Goal: Information Seeking & Learning: Learn about a topic

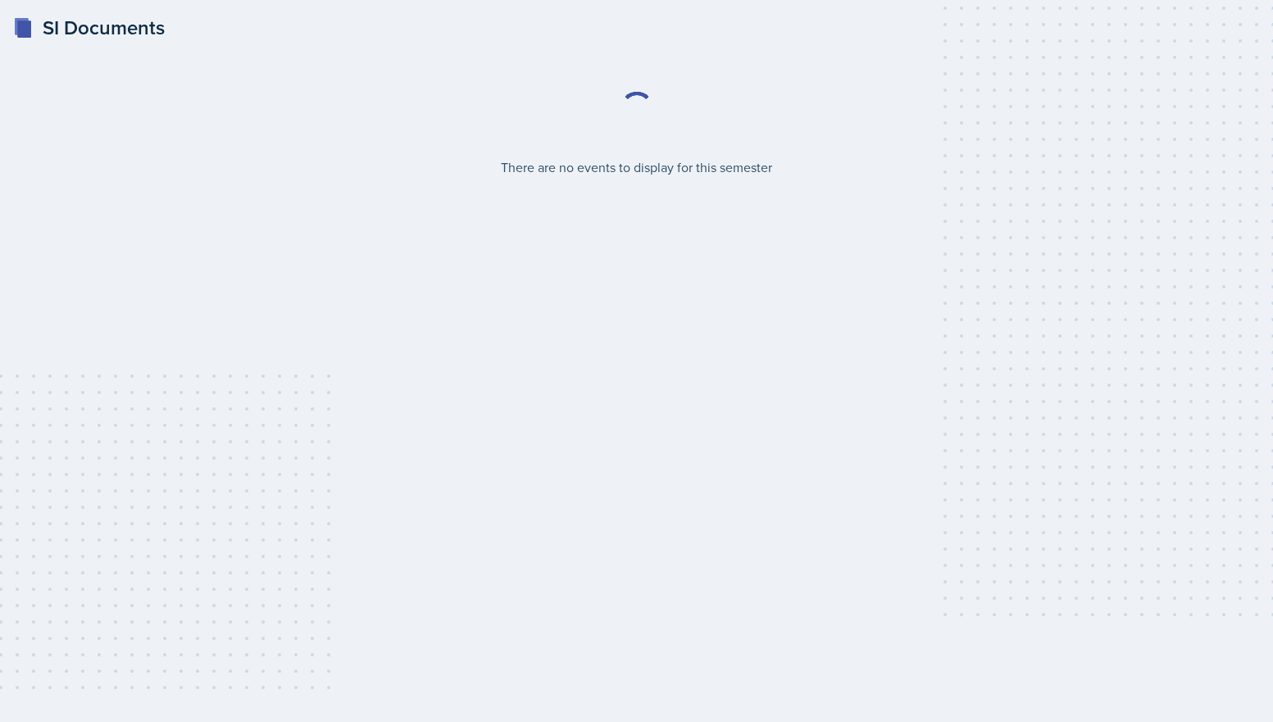
select select "2bed604d-1099-4043-b1bc-2365e8740244"
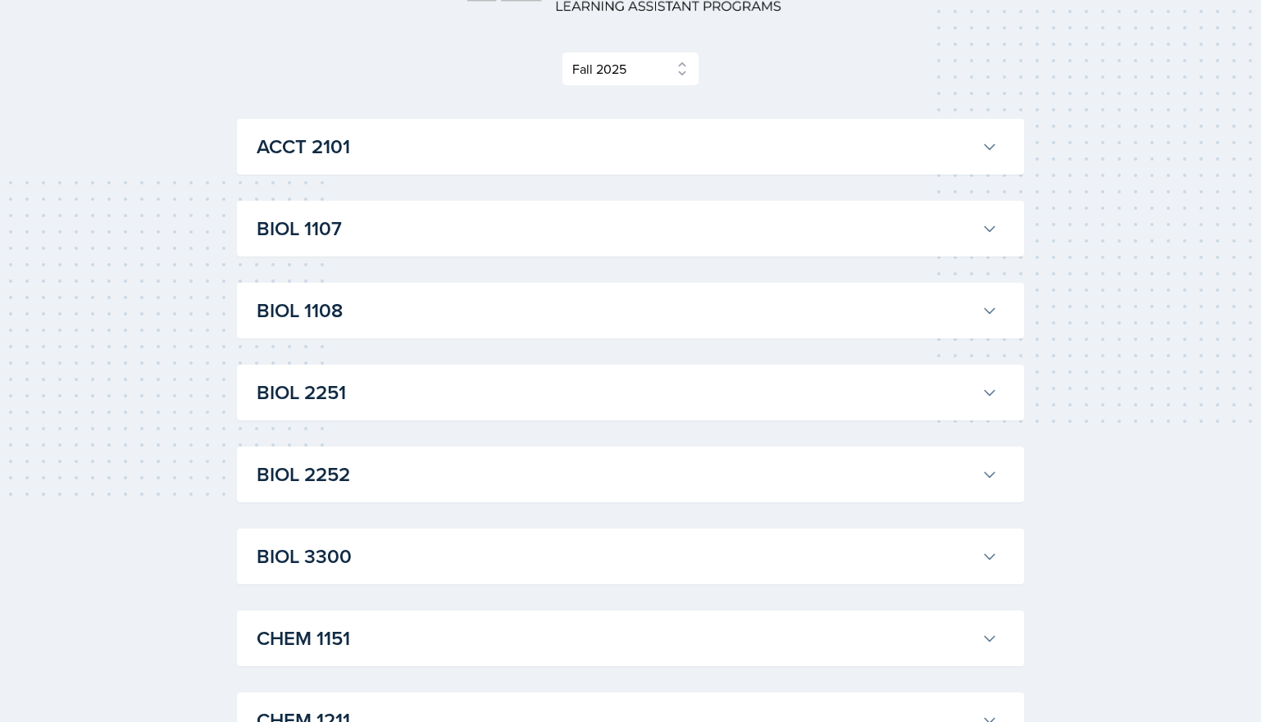
scroll to position [195, 0]
click at [721, 221] on h3 "BIOL 1107" at bounding box center [616, 227] width 718 height 30
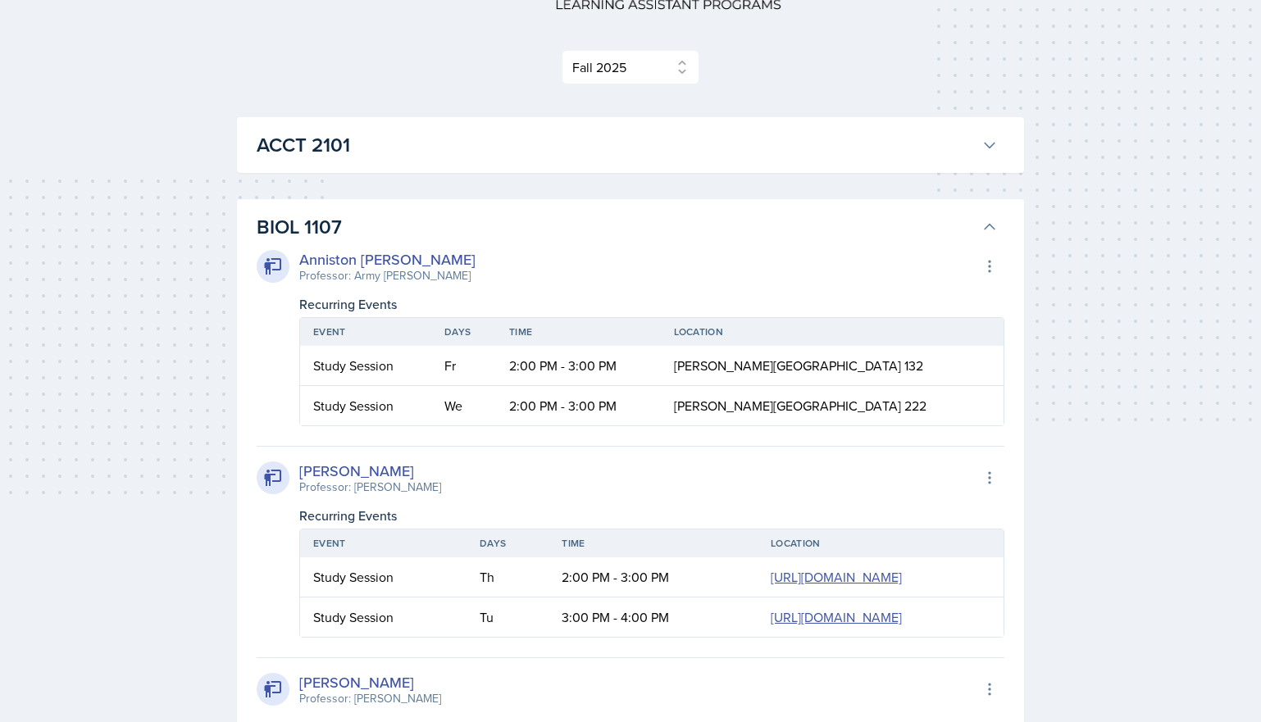
click at [721, 221] on h3 "BIOL 1107" at bounding box center [616, 227] width 718 height 30
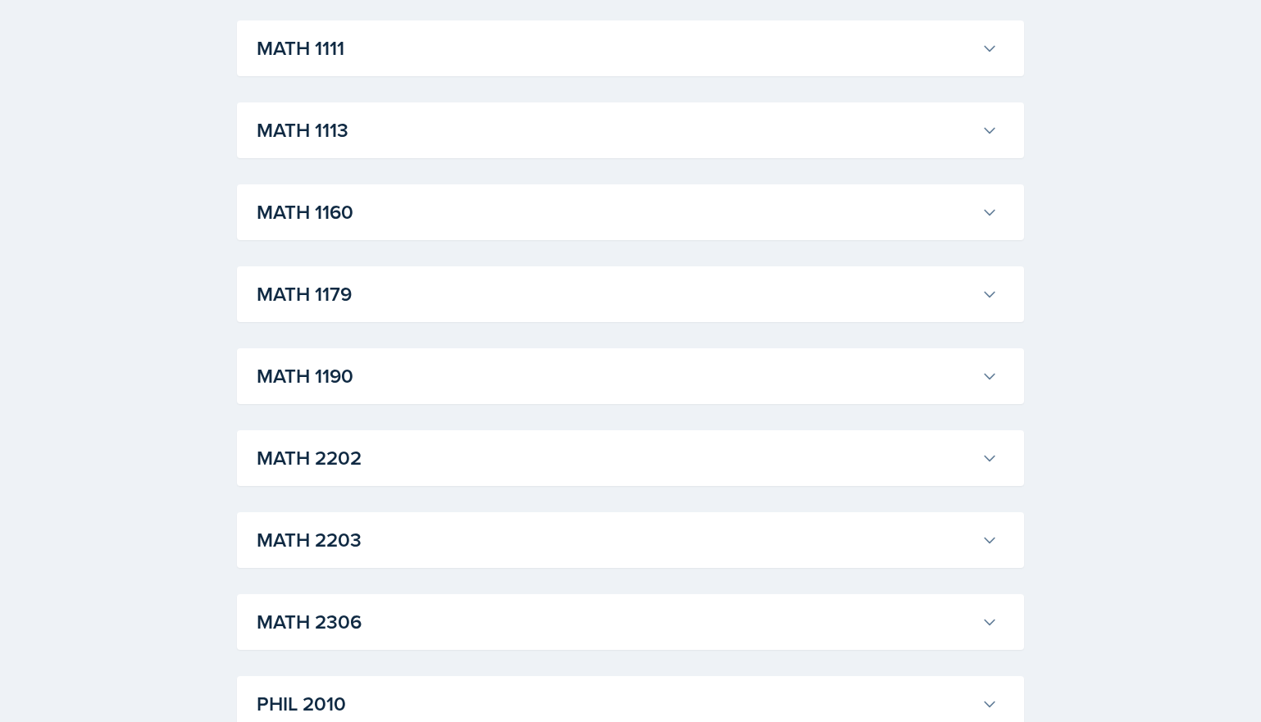
scroll to position [1521, 0]
click at [608, 151] on div "MATH 1113 [PERSON_NAME] Professor: [PERSON_NAME] Export to Google Calendar Recu…" at bounding box center [630, 131] width 787 height 56
click at [603, 121] on h3 "MATH 1113" at bounding box center [616, 131] width 718 height 30
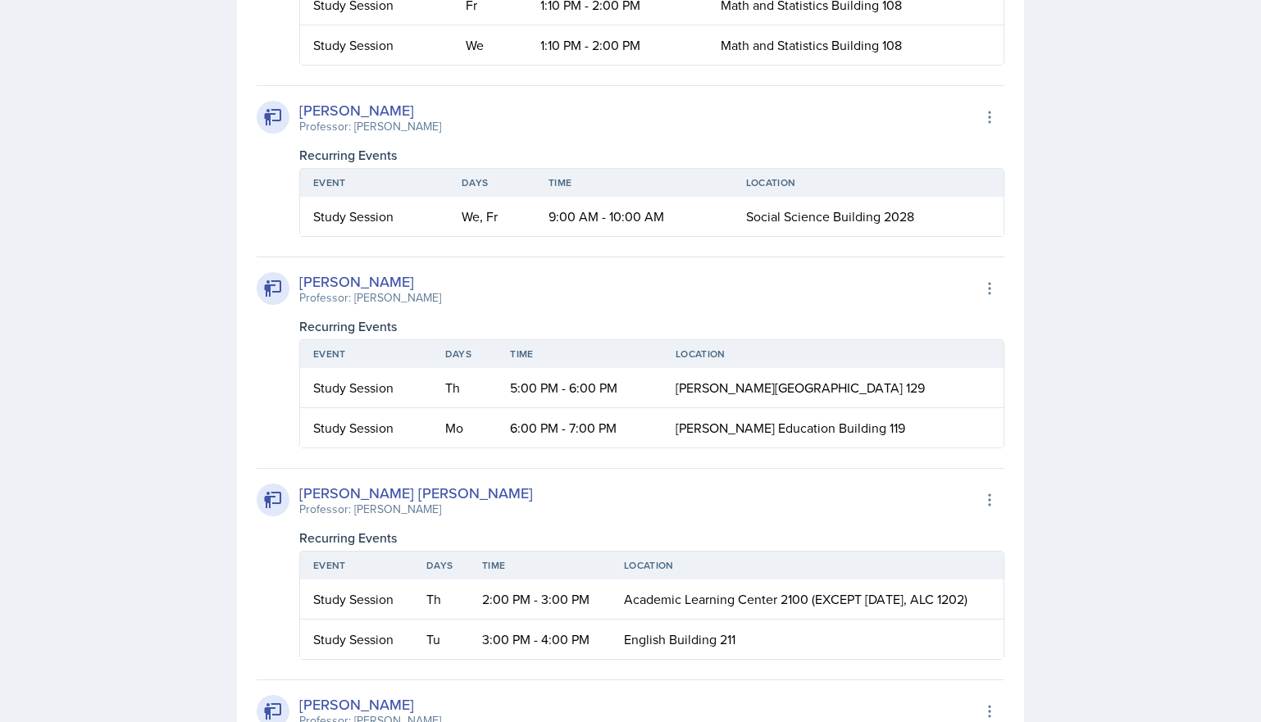
scroll to position [1505, 0]
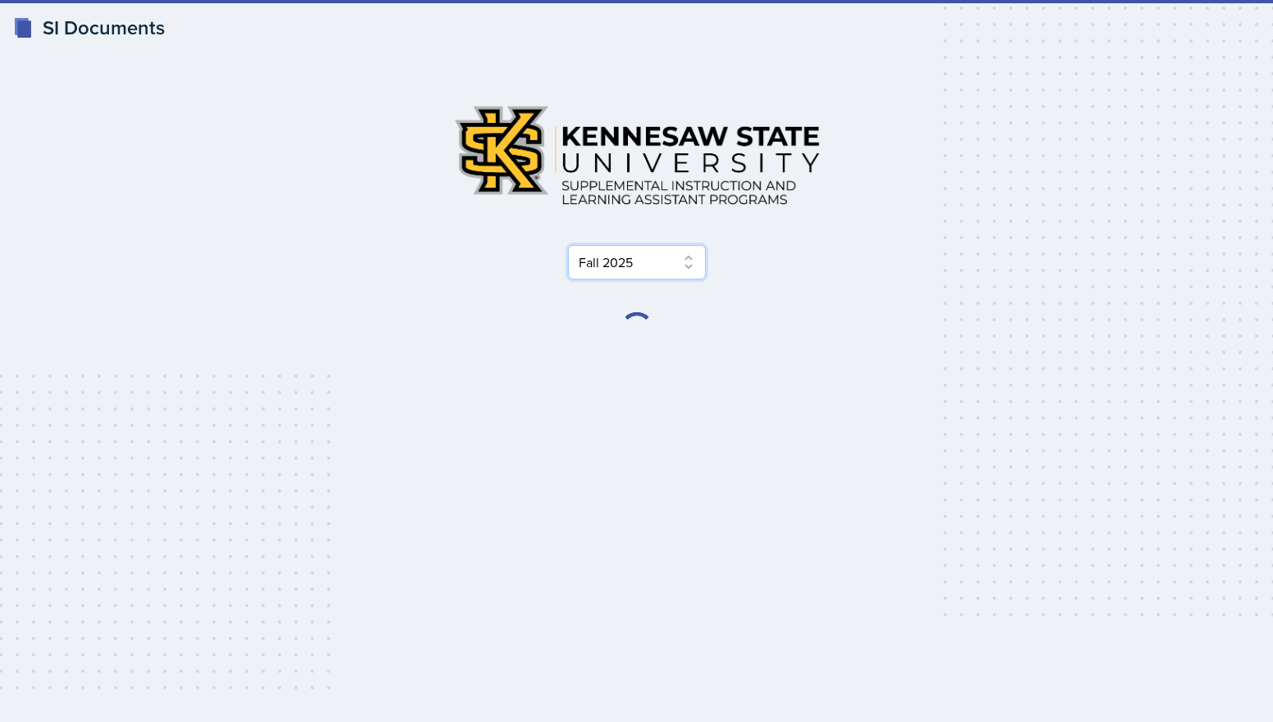
click at [691, 262] on select "Select Semester Fall 2025 Summer 2025 Spring 2025 Fall 2024 Summer 2024 Spring …" at bounding box center [637, 262] width 138 height 34
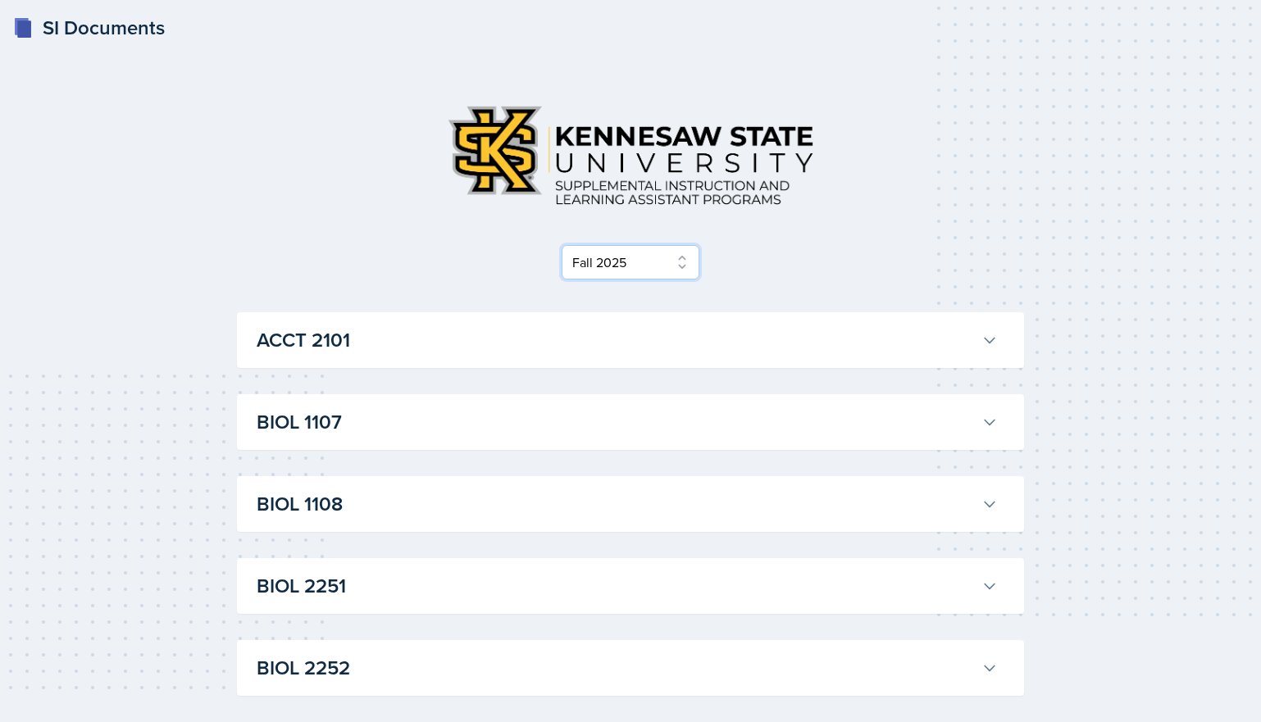
select select "515a866e-7596-43ee-a538-4da7a47c8e37"
click at [567, 245] on select "Select Semester Fall 2025 Summer 2025 Spring 2025 Fall 2024 Summer 2024 Spring …" at bounding box center [631, 262] width 138 height 34
click at [724, 328] on h3 "ACCT 2101" at bounding box center [616, 340] width 718 height 30
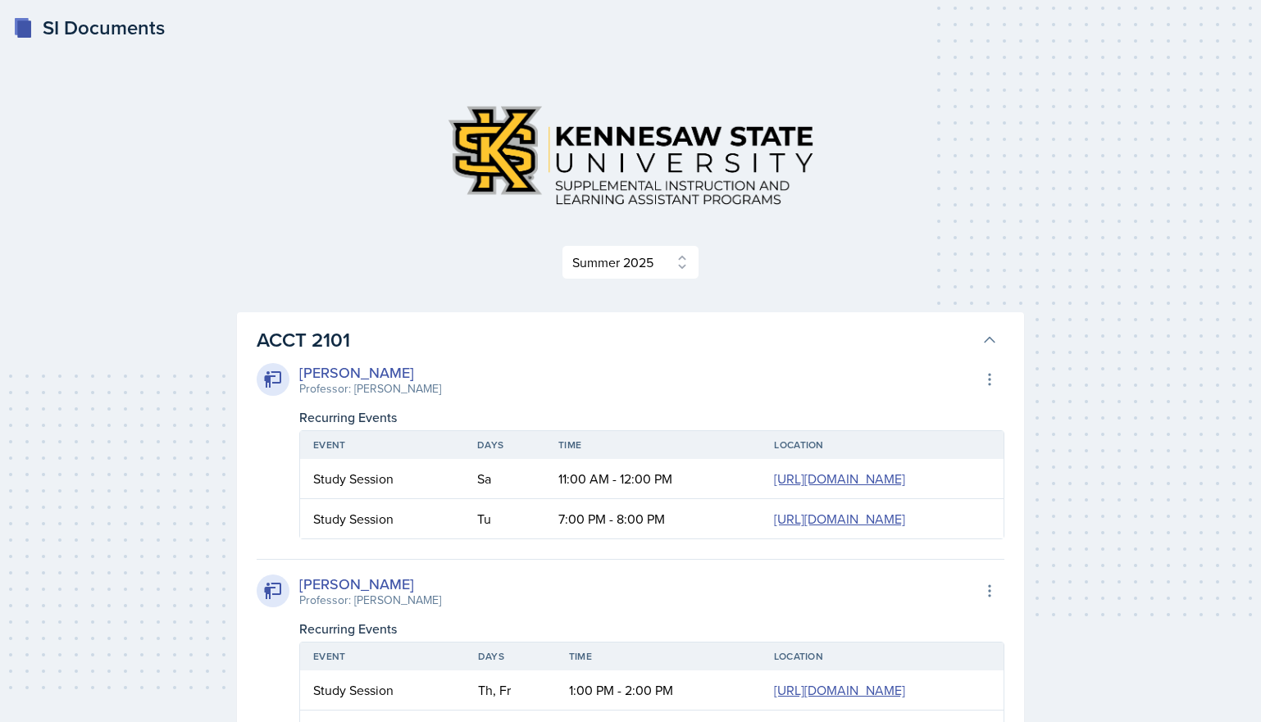
click at [724, 328] on h3 "ACCT 2101" at bounding box center [616, 340] width 718 height 30
